Goal: Check status: Check status

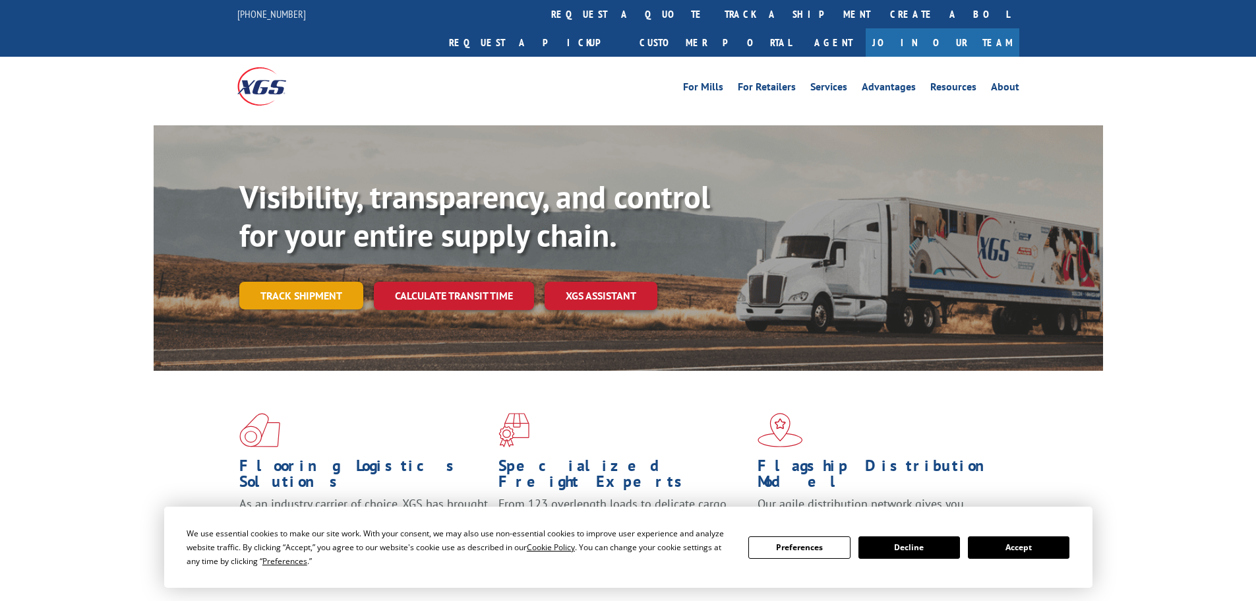
click at [257, 282] on link "Track shipment" at bounding box center [301, 296] width 124 height 28
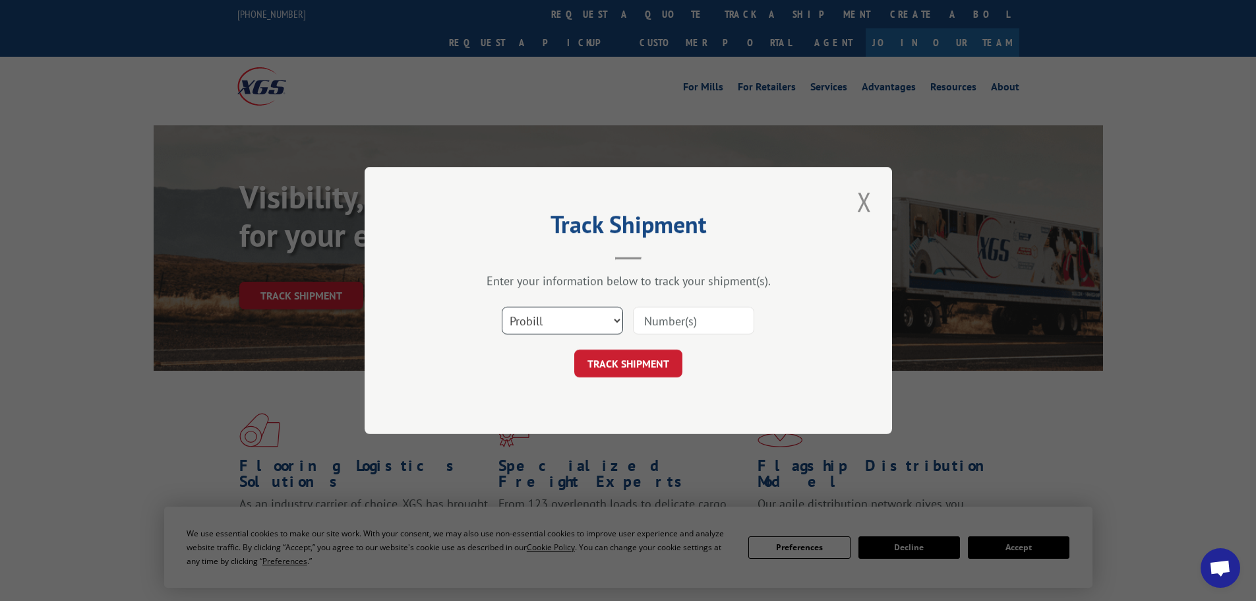
click at [547, 316] on select "Select category... Probill BOL PO" at bounding box center [562, 321] width 121 height 28
select select "bol"
click at [502, 307] on select "Select category... Probill BOL PO" at bounding box center [562, 321] width 121 height 28
click at [701, 318] on input at bounding box center [693, 321] width 121 height 28
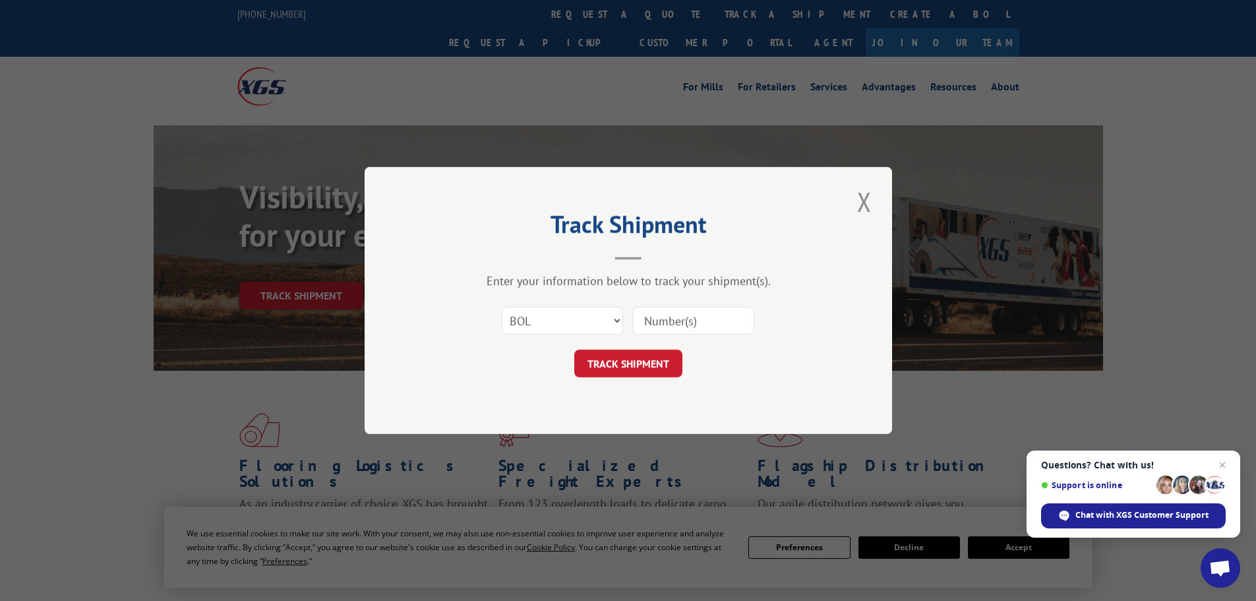
paste input "5957393"
type input "5957393"
click at [651, 363] on button "TRACK SHIPMENT" at bounding box center [628, 363] width 108 height 28
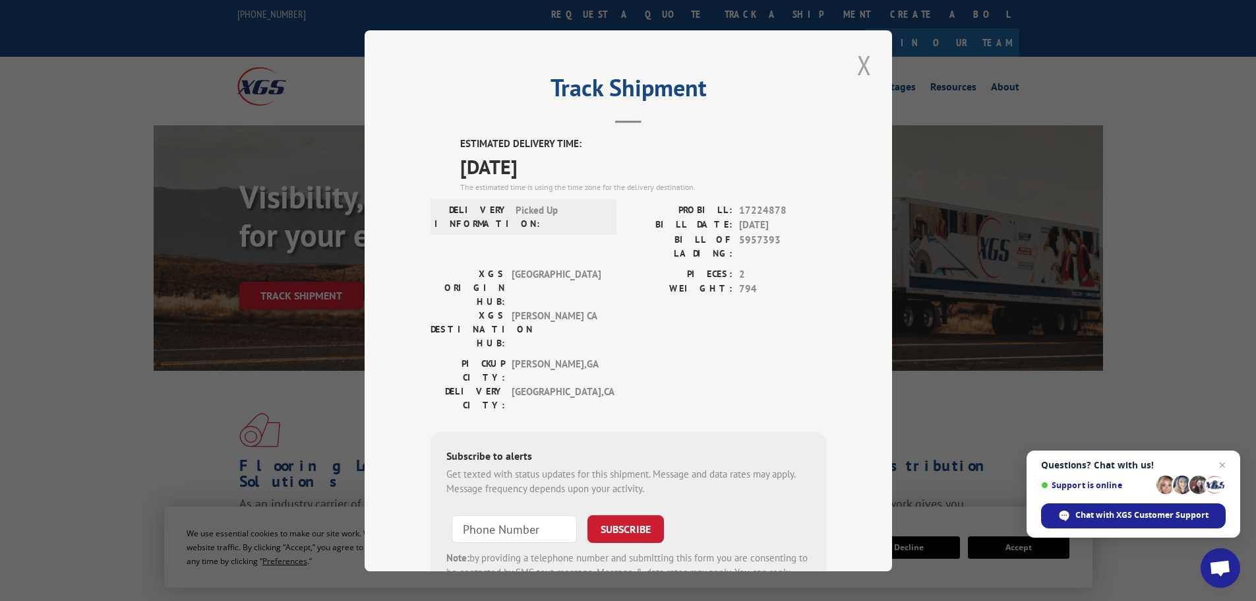
click at [854, 63] on button "Close modal" at bounding box center [864, 65] width 22 height 36
